Goal: Information Seeking & Learning: Learn about a topic

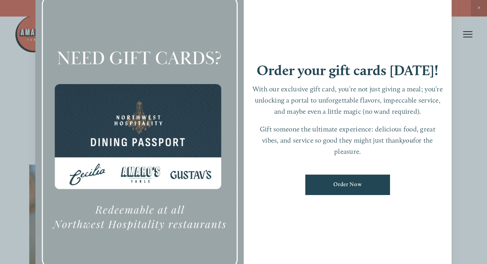
click at [479, 6] on div at bounding box center [243, 132] width 487 height 264
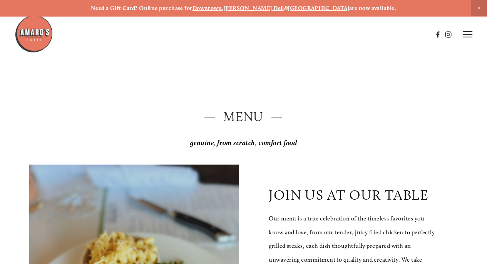
click at [478, 4] on span "Close Announcement" at bounding box center [479, 8] width 16 height 16
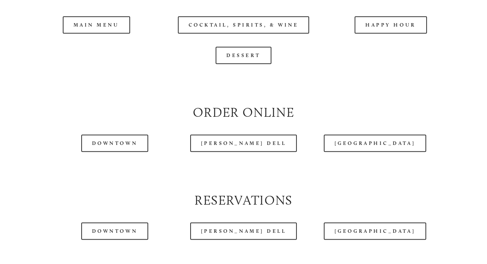
scroll to position [730, 0]
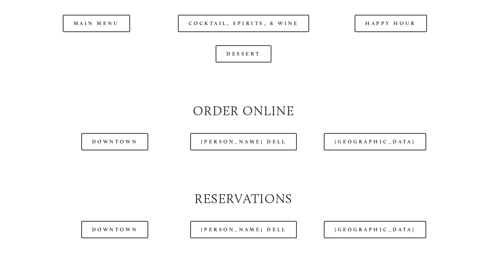
click at [237, 38] on header "Menu Order Now Visit Gallery 0" at bounding box center [244, 15] width 458 height 69
click at [253, 41] on header "Menu Order Now Visit Gallery 0" at bounding box center [244, 15] width 458 height 69
click at [265, 35] on header "Menu Order Now Visit Gallery 0" at bounding box center [244, 15] width 458 height 69
click at [262, 36] on header "Menu Order Now Visit Gallery 0" at bounding box center [244, 15] width 458 height 69
click at [119, 41] on header "Menu Order Now Visit Gallery 0" at bounding box center [244, 15] width 458 height 69
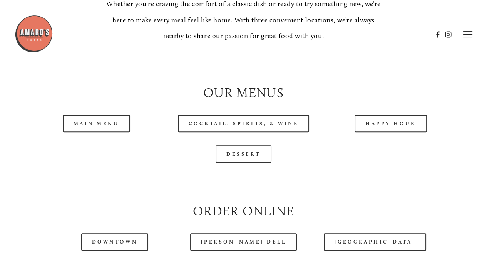
scroll to position [630, 0]
click at [280, 132] on link "Cocktail, Spirits, & Wine" at bounding box center [244, 123] width 132 height 17
